Goal: Task Accomplishment & Management: Use online tool/utility

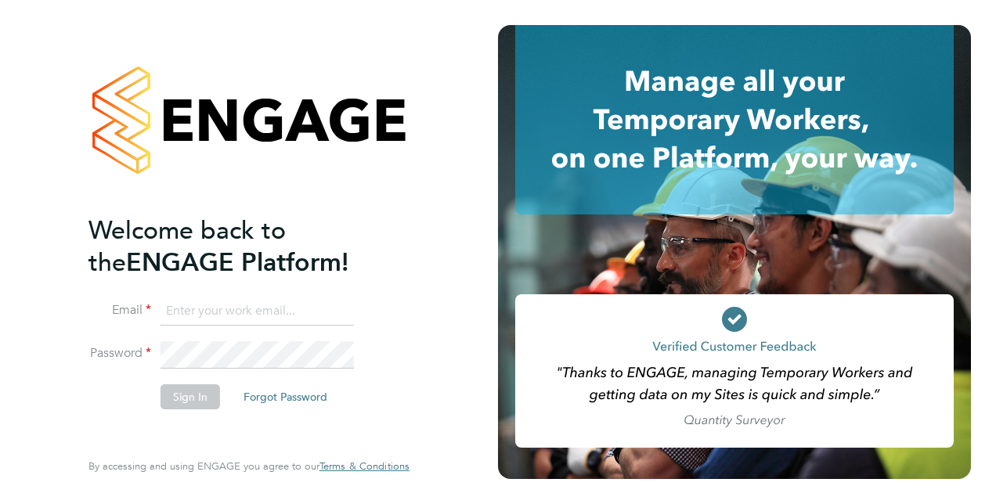
type input "Damian.Small@justice.gov.uk"
click at [164, 405] on button "Sign In" at bounding box center [191, 396] width 60 height 25
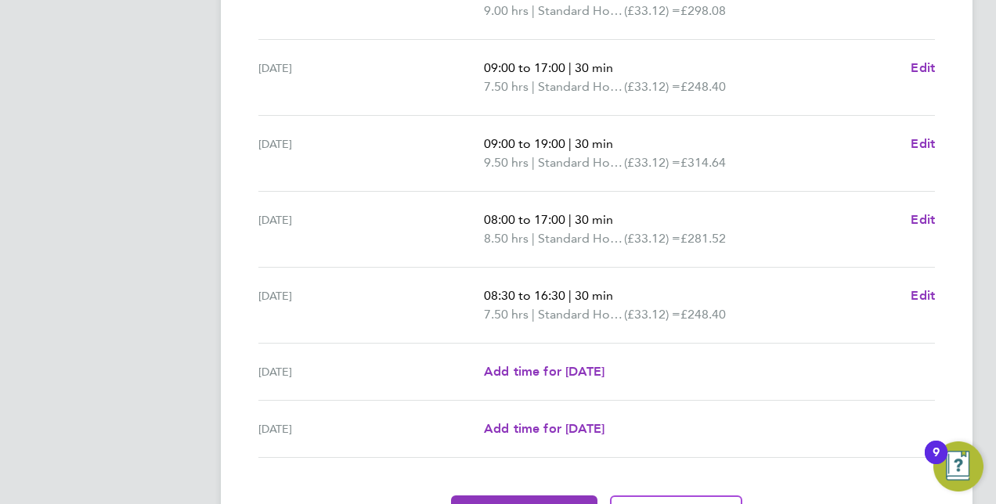
scroll to position [637, 0]
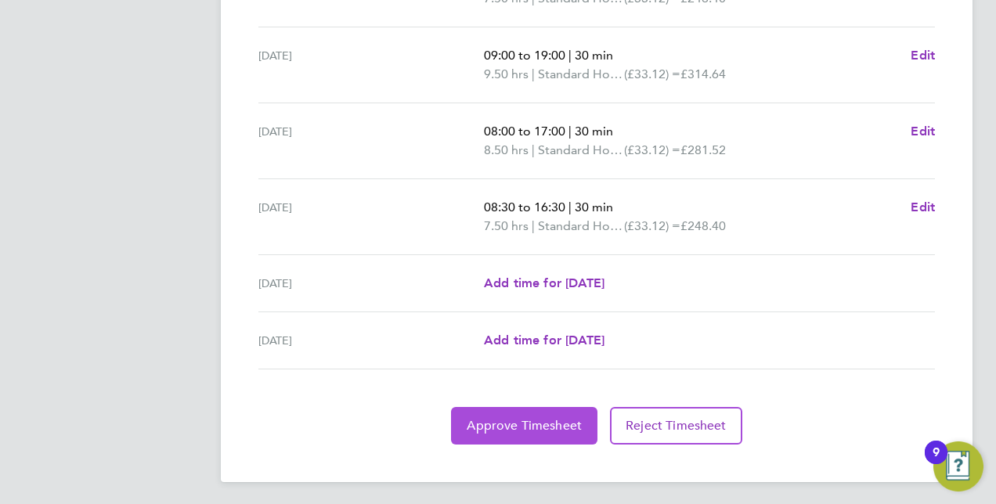
click at [552, 423] on span "Approve Timesheet" at bounding box center [524, 426] width 115 height 16
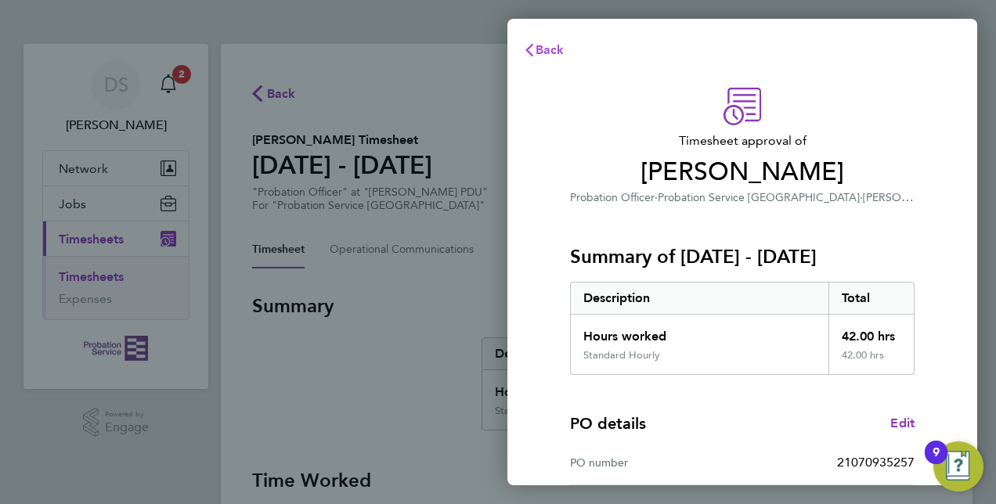
click at [546, 41] on button "Back" at bounding box center [543, 49] width 73 height 31
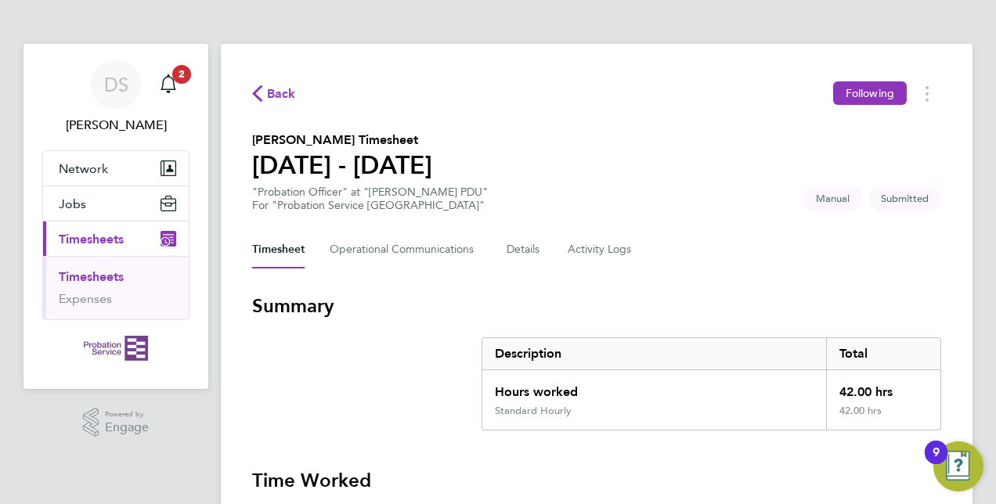
click at [97, 238] on span "Timesheets" at bounding box center [91, 239] width 65 height 15
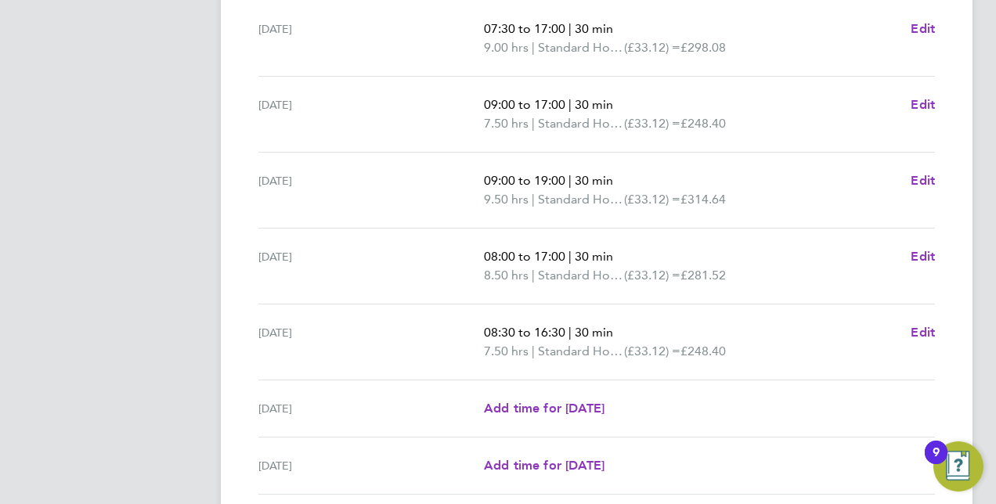
scroll to position [637, 0]
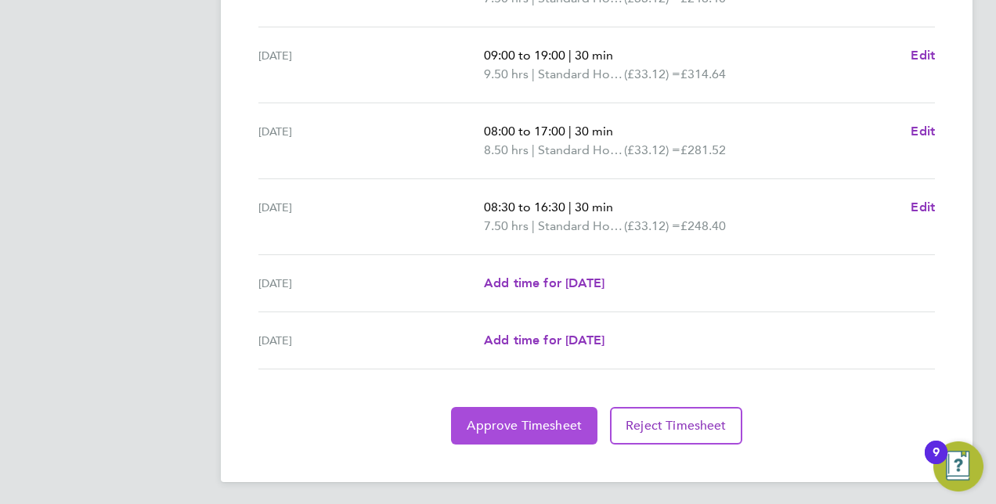
click at [568, 413] on button "Approve Timesheet" at bounding box center [524, 426] width 146 height 38
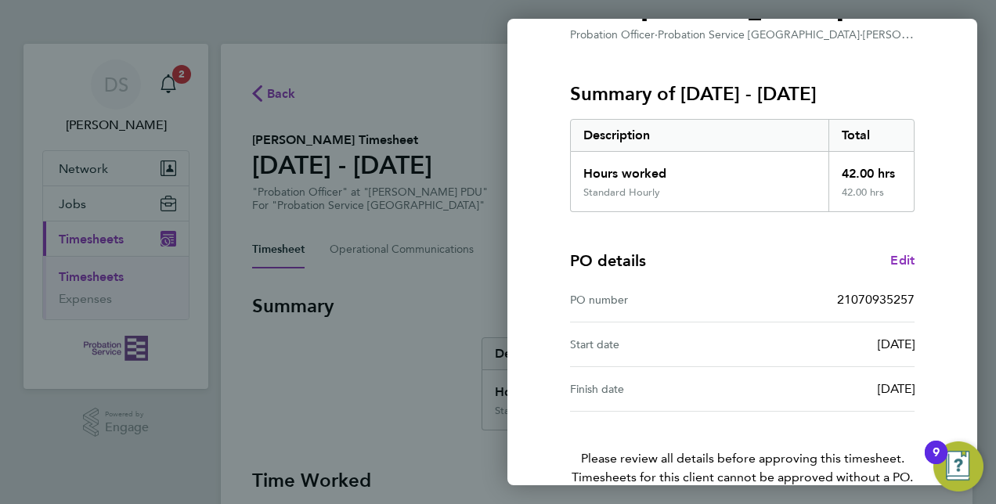
scroll to position [244, 0]
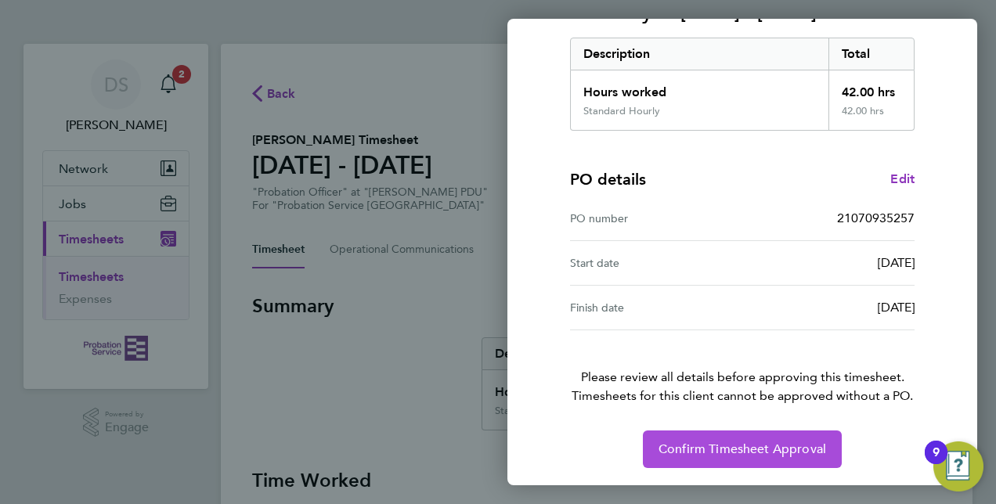
click at [723, 452] on span "Confirm Timesheet Approval" at bounding box center [742, 450] width 168 height 16
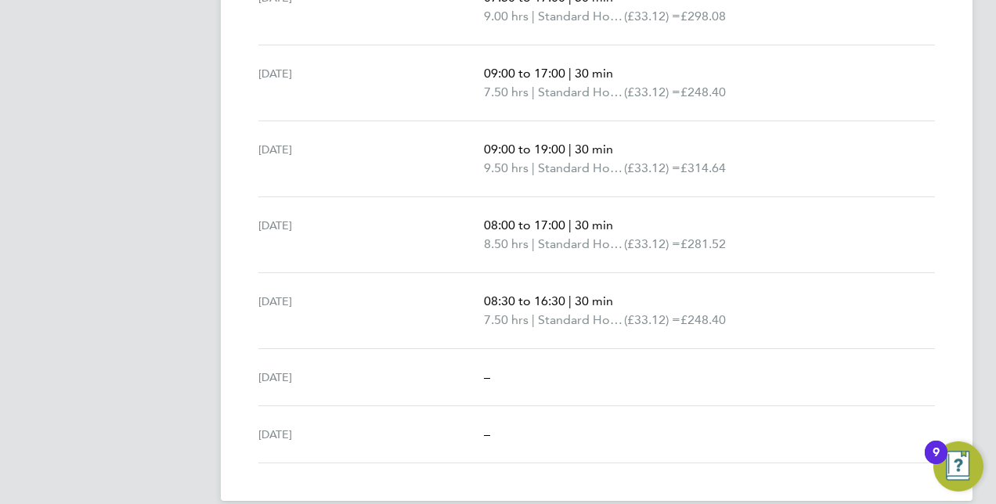
scroll to position [561, 0]
